Goal: Find specific page/section: Find specific page/section

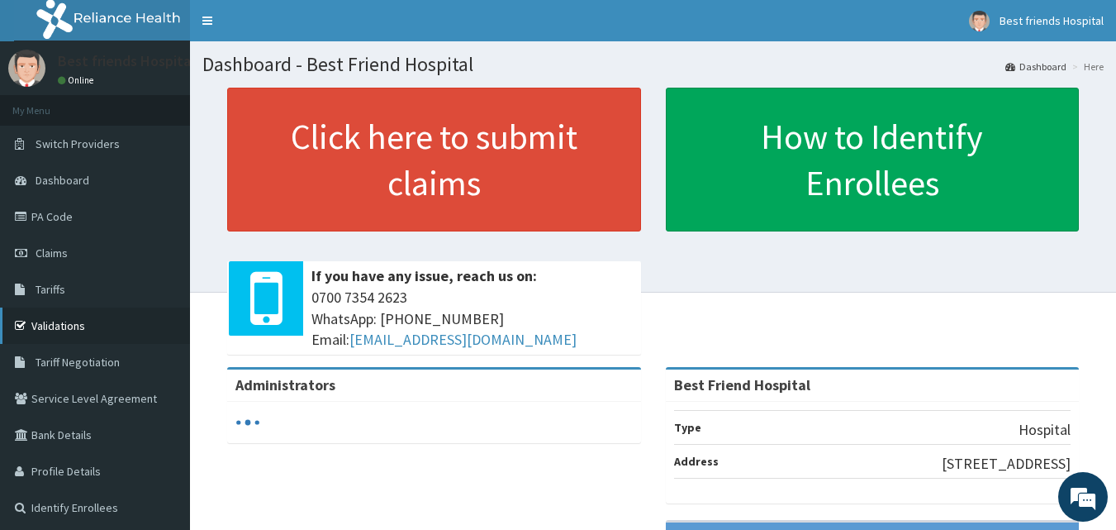
click at [61, 320] on link "Validations" at bounding box center [95, 325] width 190 height 36
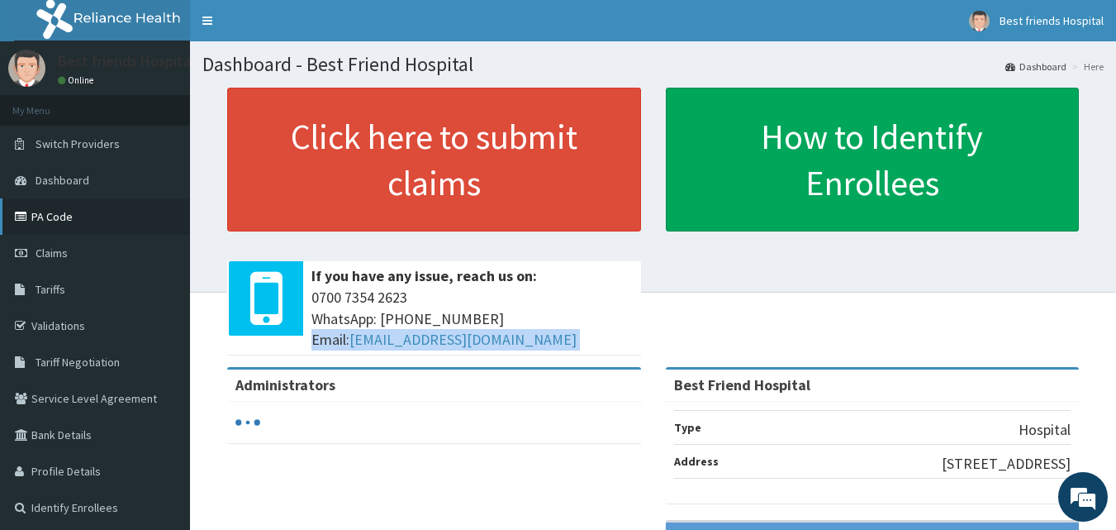
click at [69, 213] on link "PA Code" at bounding box center [95, 216] width 190 height 36
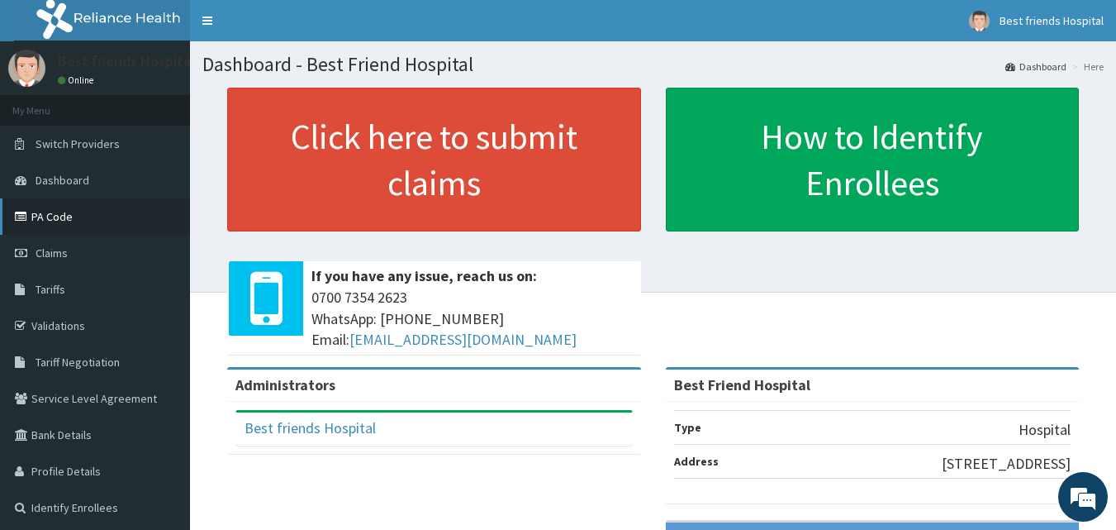
click at [73, 213] on link "PA Code" at bounding box center [95, 216] width 190 height 36
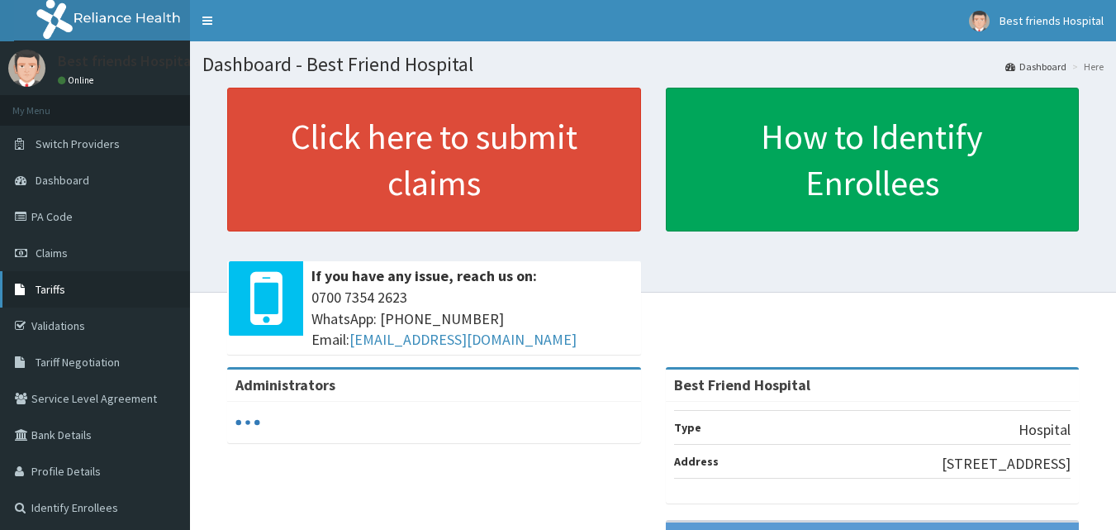
click at [88, 297] on link "Tariffs" at bounding box center [95, 289] width 190 height 36
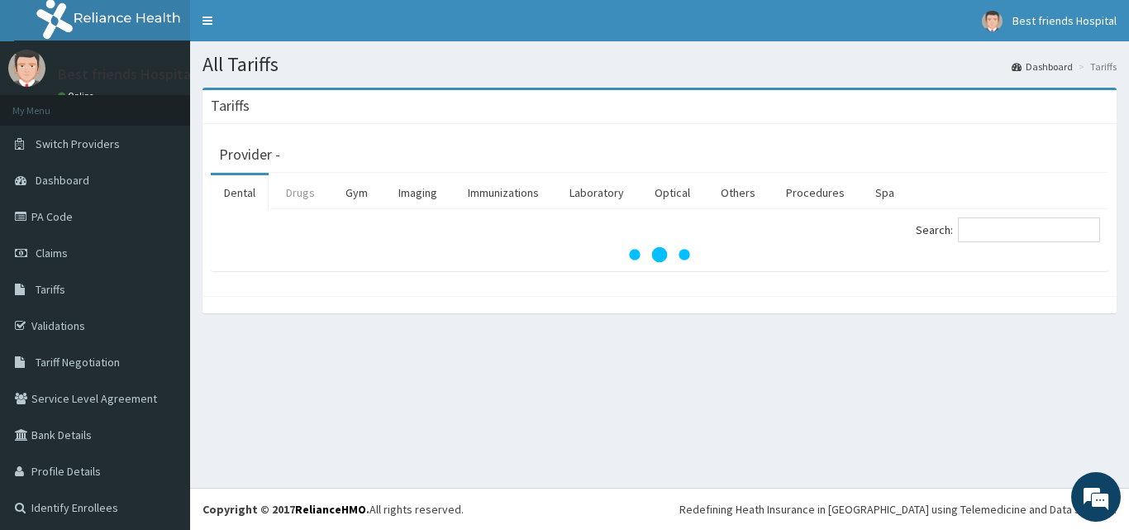
click at [288, 193] on link "Drugs" at bounding box center [300, 192] width 55 height 35
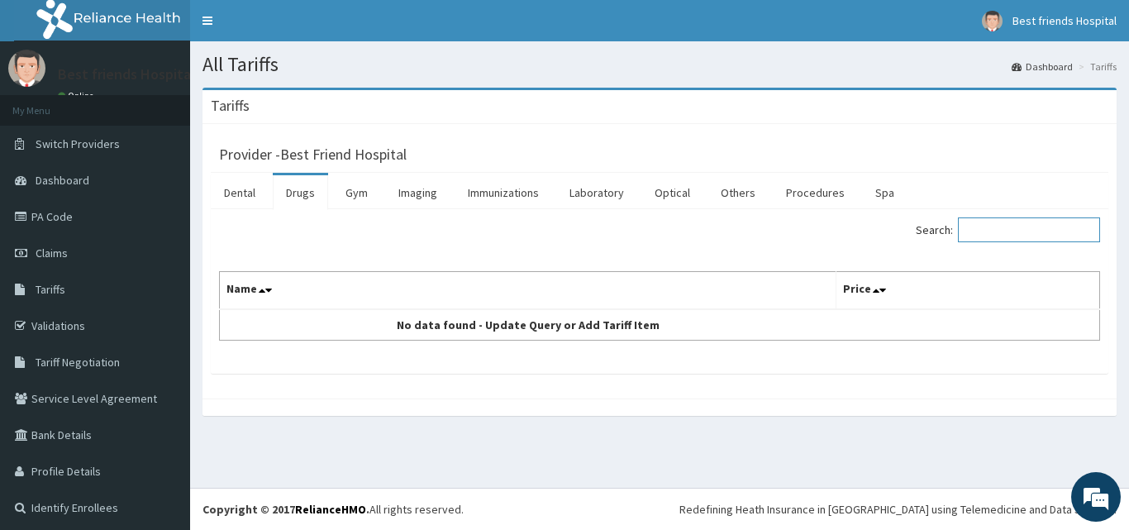
click at [1004, 231] on input "Search:" at bounding box center [1029, 229] width 142 height 25
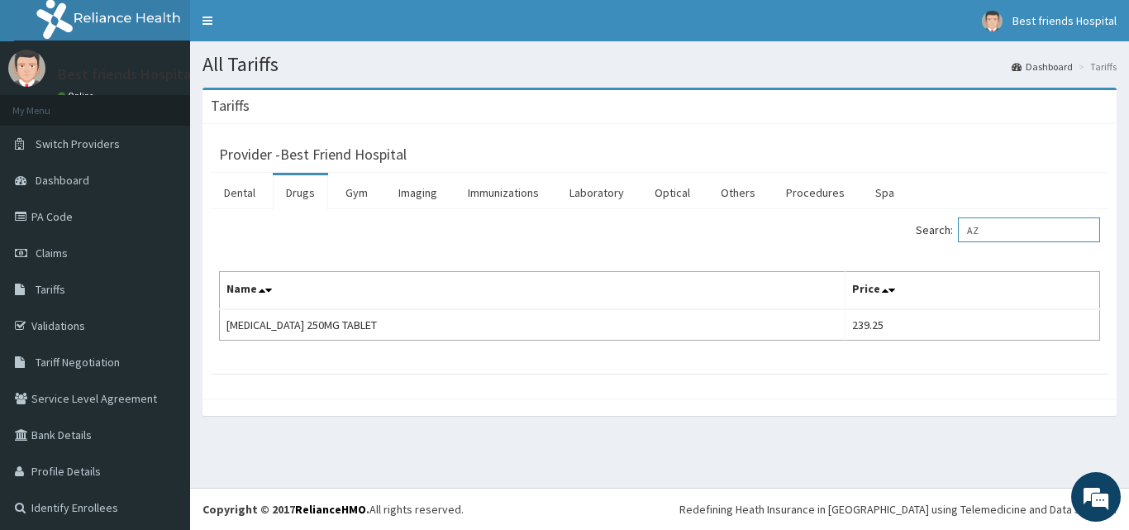
type input "A"
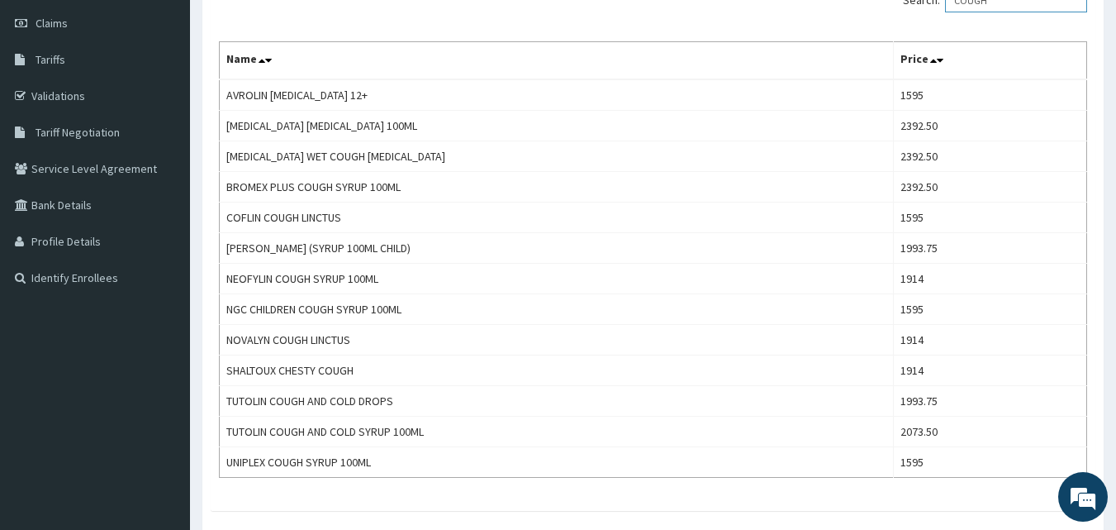
scroll to position [231, 0]
type input "COUGH"
